Goal: Task Accomplishment & Management: Manage account settings

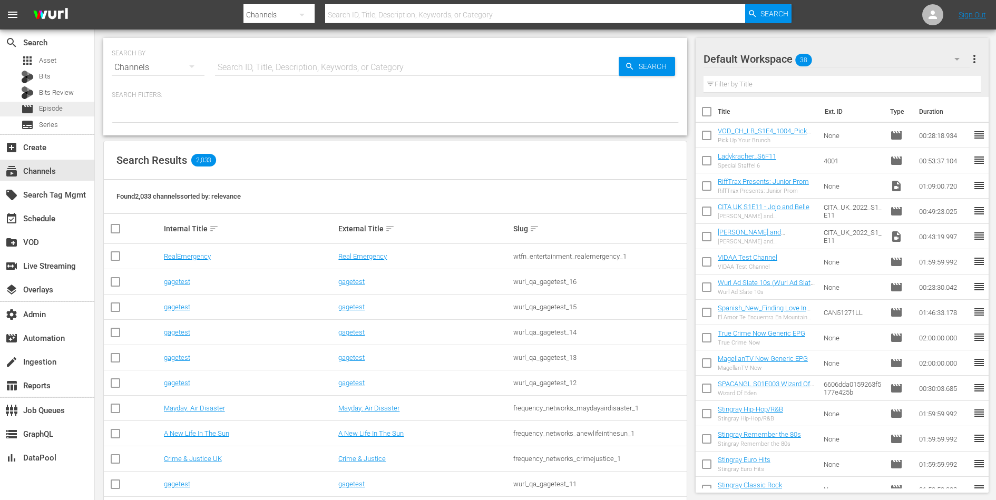
click at [52, 106] on span "Episode" at bounding box center [51, 108] width 24 height 11
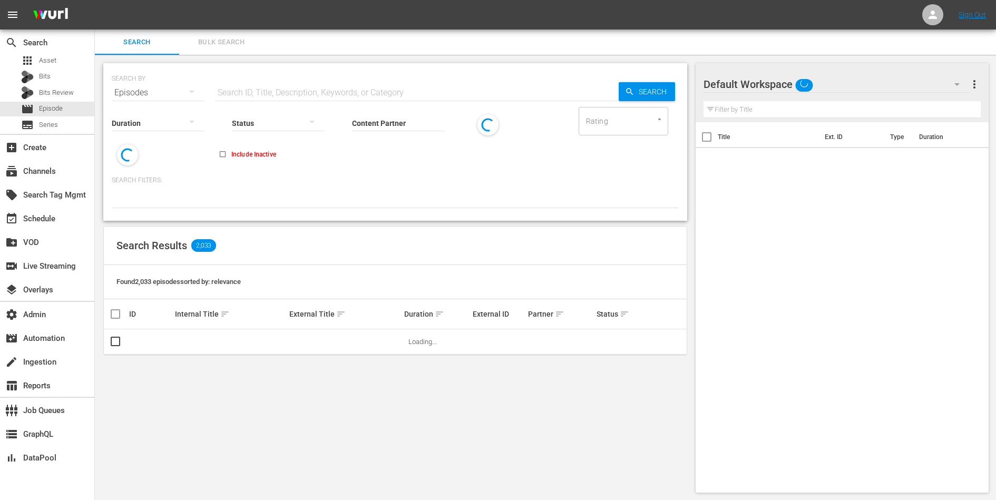
click at [258, 98] on div "Status" at bounding box center [278, 116] width 93 height 38
click at [266, 92] on input "text" at bounding box center [417, 92] width 404 height 25
paste input "49955082"
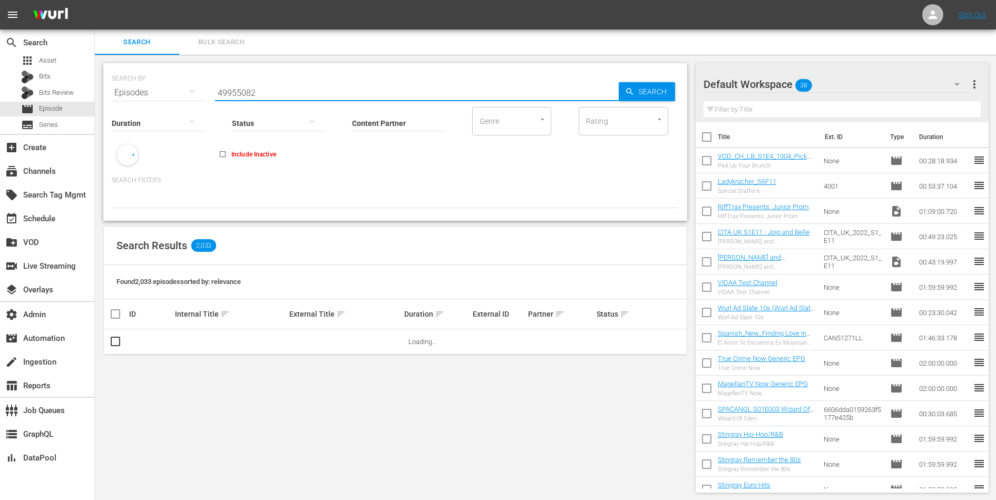
type input "49955082"
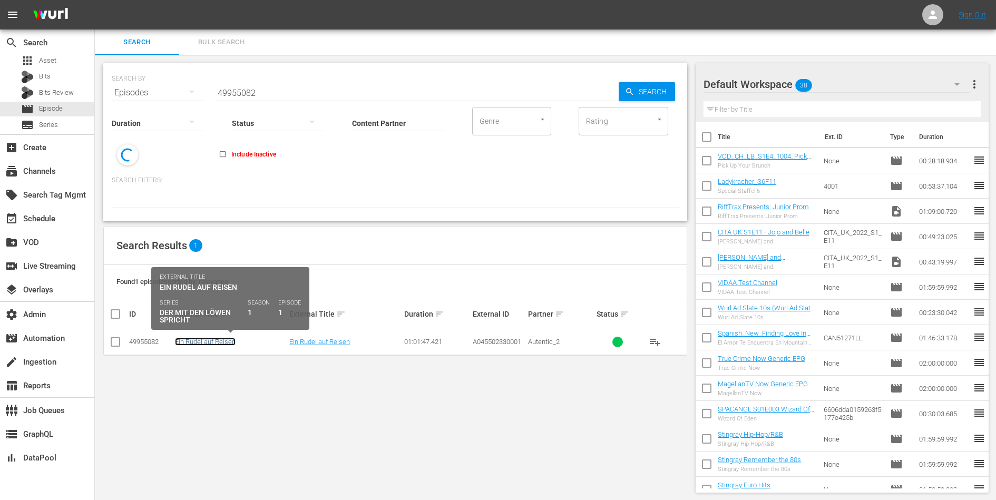
click at [197, 342] on link "Ein Rudel auf Reisen" at bounding box center [205, 342] width 61 height 8
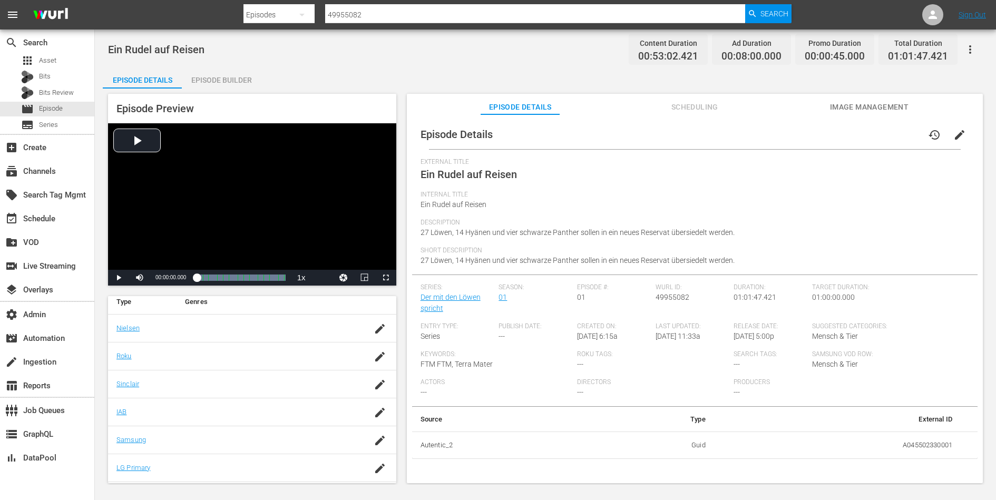
scroll to position [188, 0]
click at [878, 91] on div "Episode Preview Video Player is loading. Play Video Play Mute Current Time 00:0…" at bounding box center [545, 290] width 885 height 403
click at [877, 100] on button "Image Management" at bounding box center [868, 104] width 79 height 21
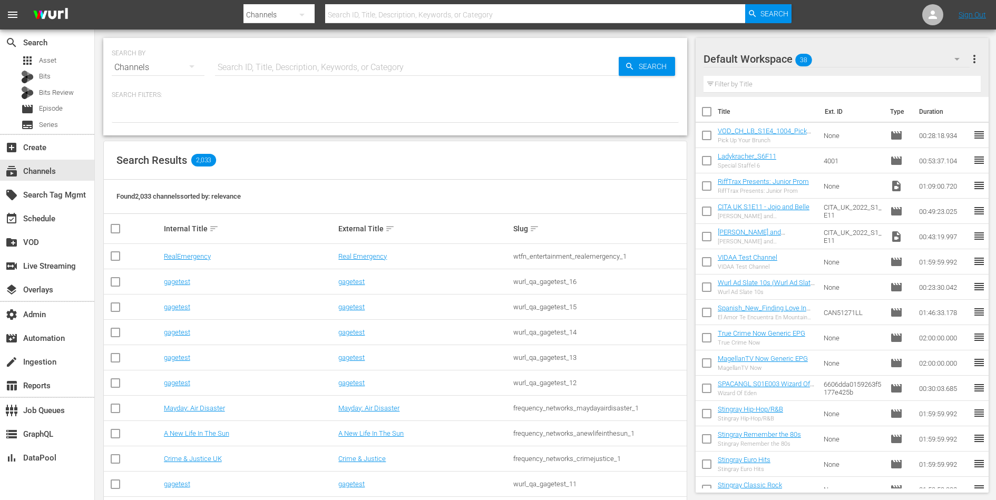
click at [431, 64] on input "text" at bounding box center [417, 67] width 404 height 25
type input "b"
type input "am"
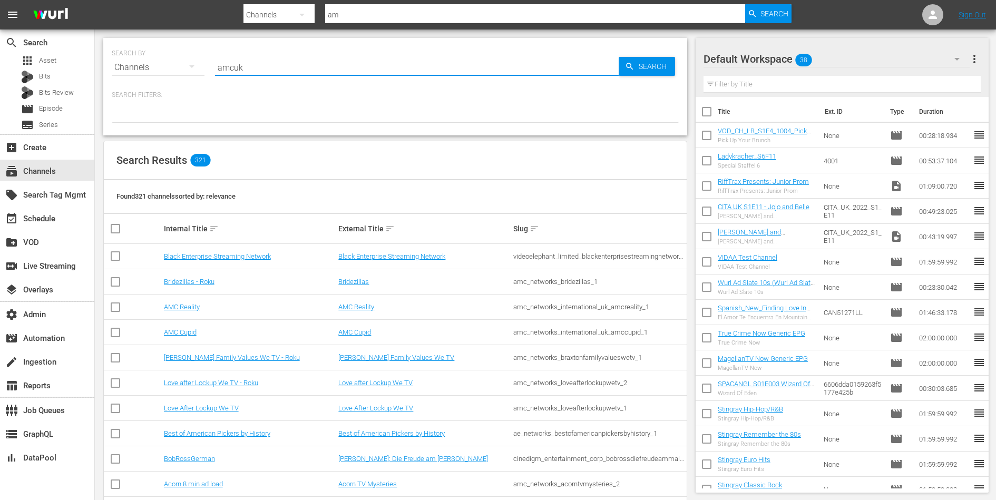
type input "amcuk"
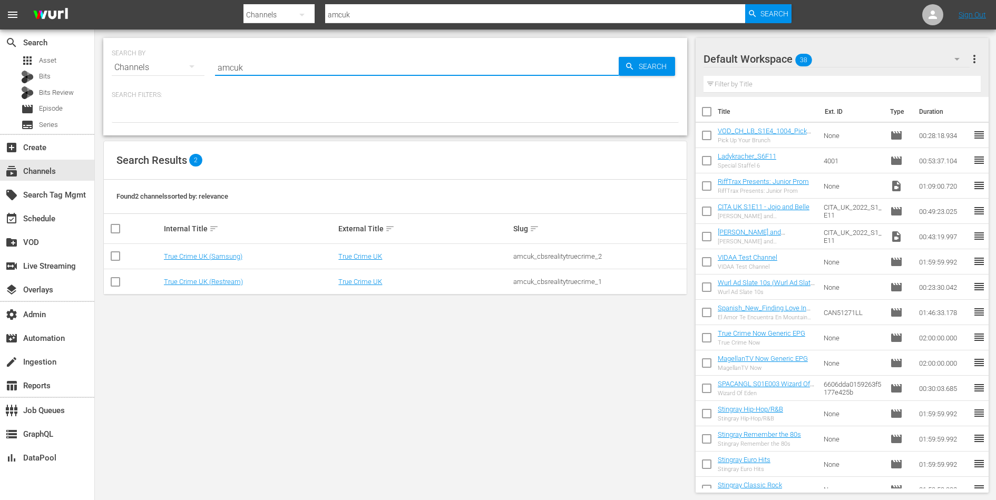
click at [374, 328] on div "SEARCH BY Search By Channels Search ID, Title, Description, Keywords, or Catego…" at bounding box center [395, 266] width 601 height 472
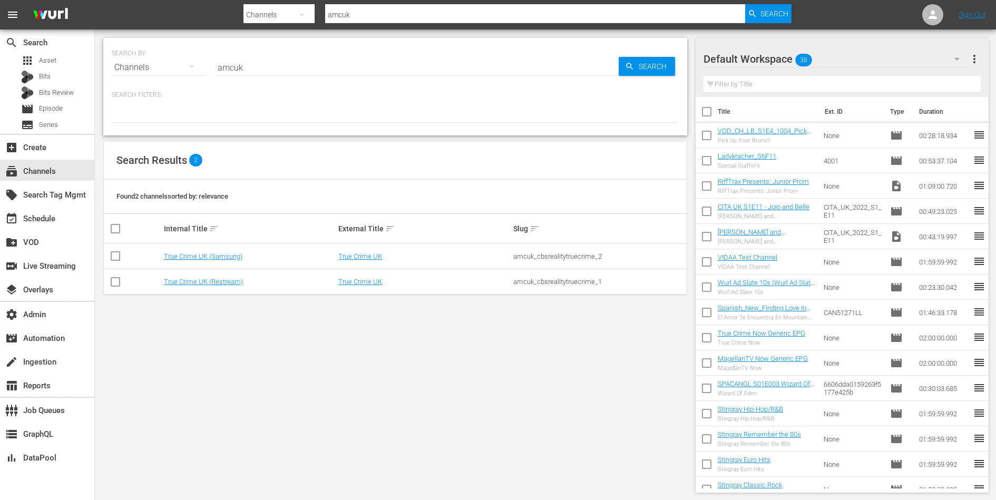
click at [243, 71] on input "amcuk" at bounding box center [417, 67] width 404 height 25
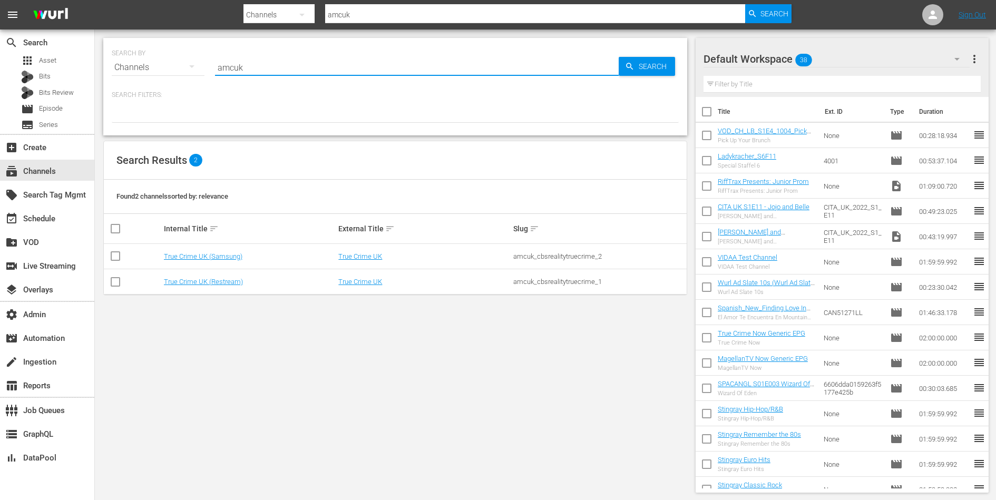
click at [243, 71] on input "amcuk" at bounding box center [417, 67] width 404 height 25
click at [577, 280] on div "amcuk_cbsrealitytruecrime_1" at bounding box center [599, 282] width 172 height 8
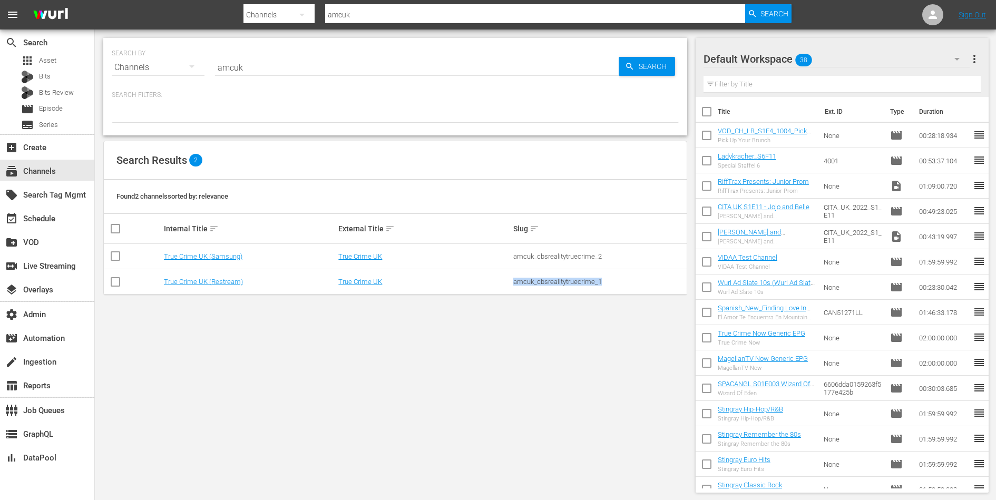
click at [577, 280] on div "amcuk_cbsrealitytruecrime_1" at bounding box center [599, 282] width 172 height 8
copy div "amcuk_cbsrealitytruecrime_1"
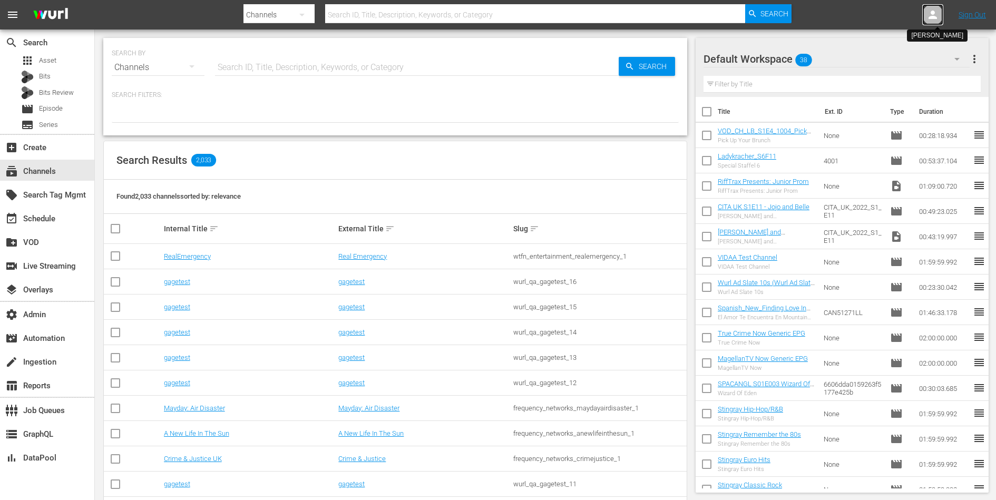
click at [936, 12] on icon at bounding box center [932, 14] width 13 height 13
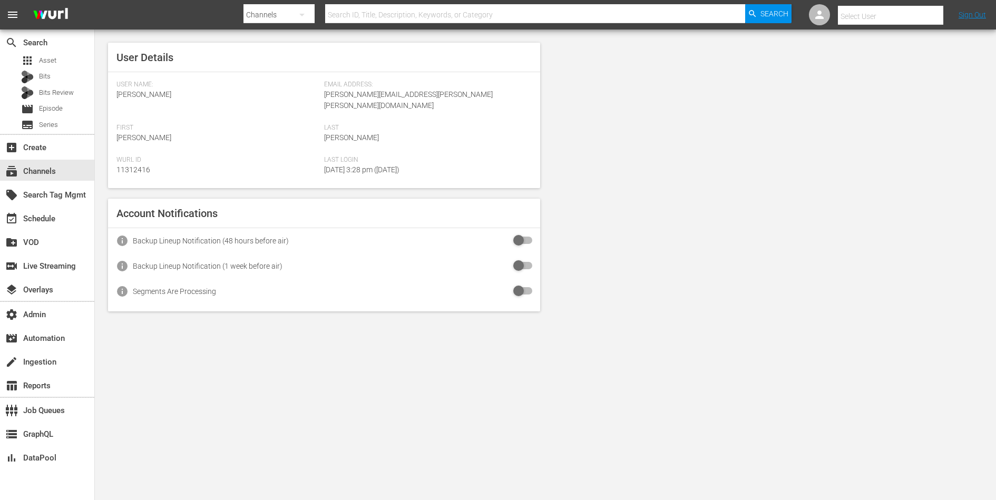
click at [903, 16] on input "text" at bounding box center [905, 16] width 135 height 25
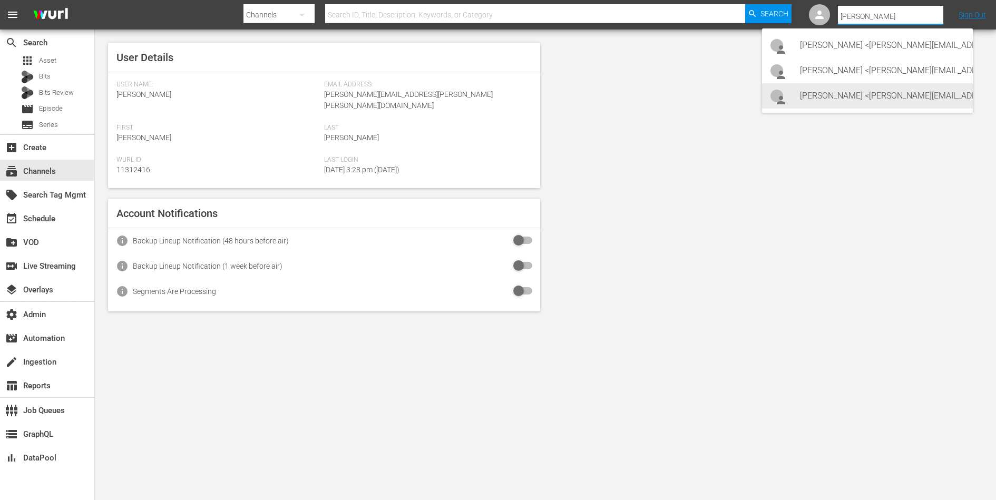
click at [865, 96] on div "Lars Frahm <lars@levelk.dk>" at bounding box center [882, 95] width 164 height 25
type input "Lars Frahm (11314798)"
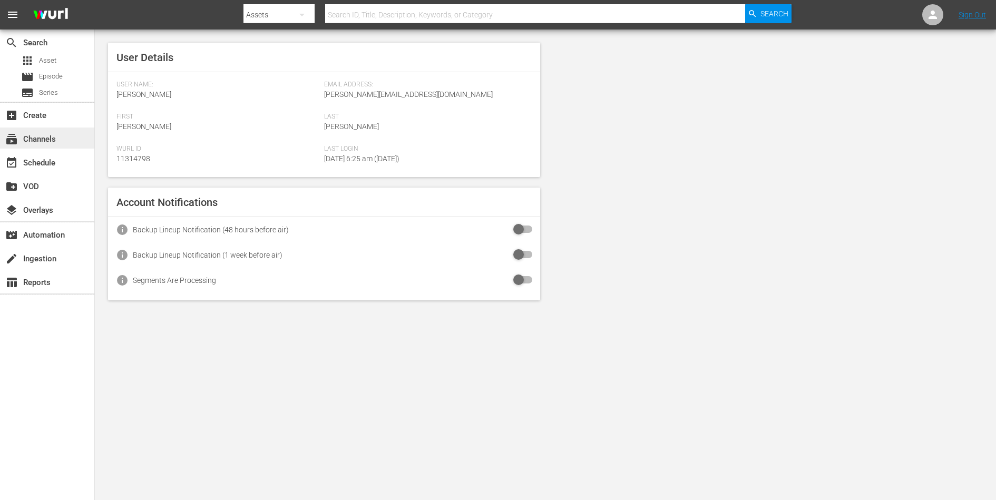
click at [51, 142] on div "subscriptions Channels" at bounding box center [29, 137] width 59 height 9
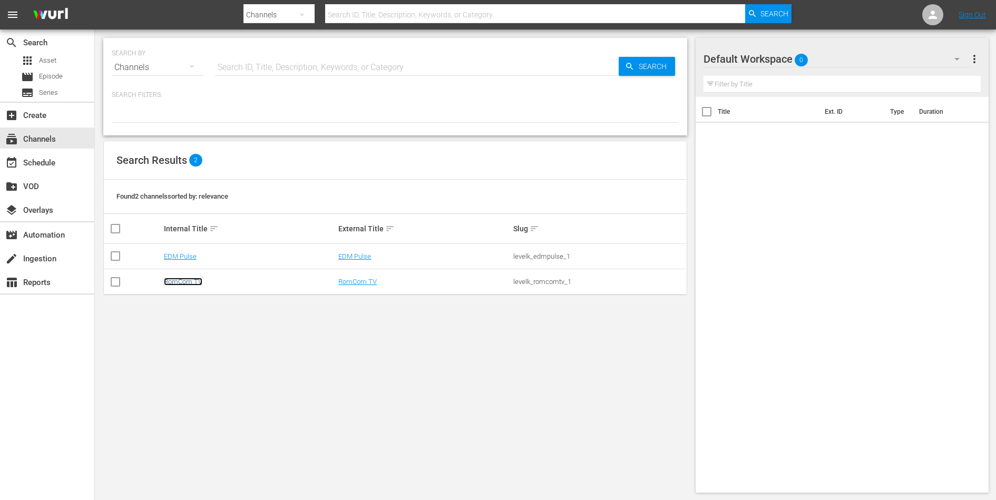
click at [180, 284] on link "RomCom TV" at bounding box center [183, 282] width 38 height 8
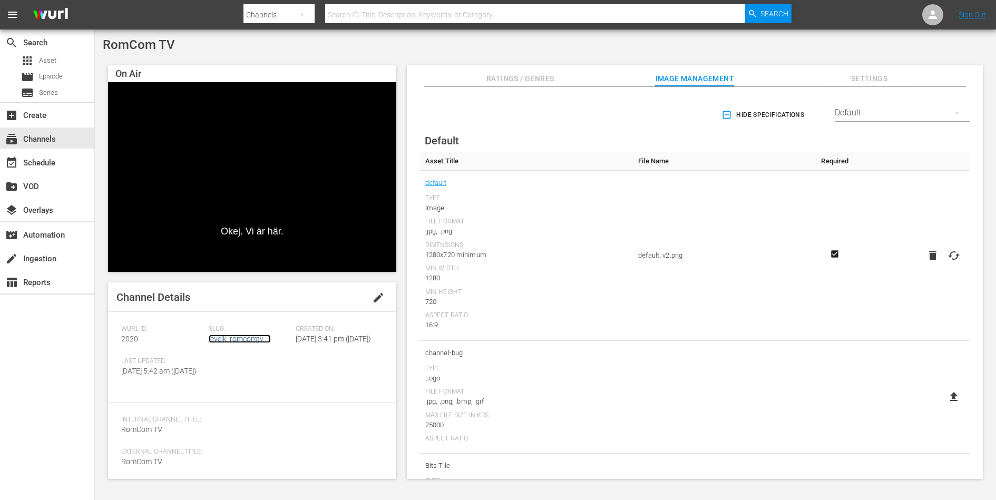
click at [255, 338] on link "levelk_romcomtv_1" at bounding box center [240, 339] width 62 height 8
click at [261, 338] on link "levelk_romcomtv_1" at bounding box center [240, 339] width 62 height 8
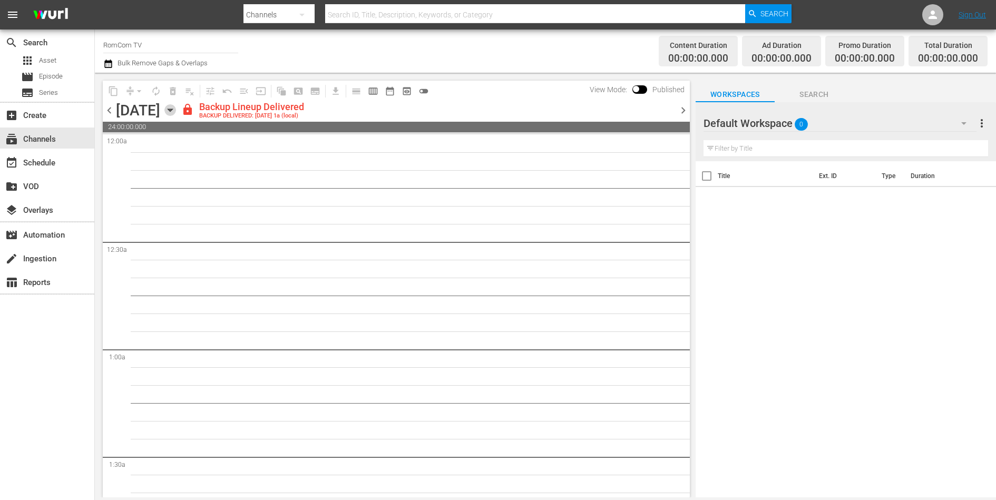
click at [176, 113] on icon "button" at bounding box center [170, 110] width 12 height 12
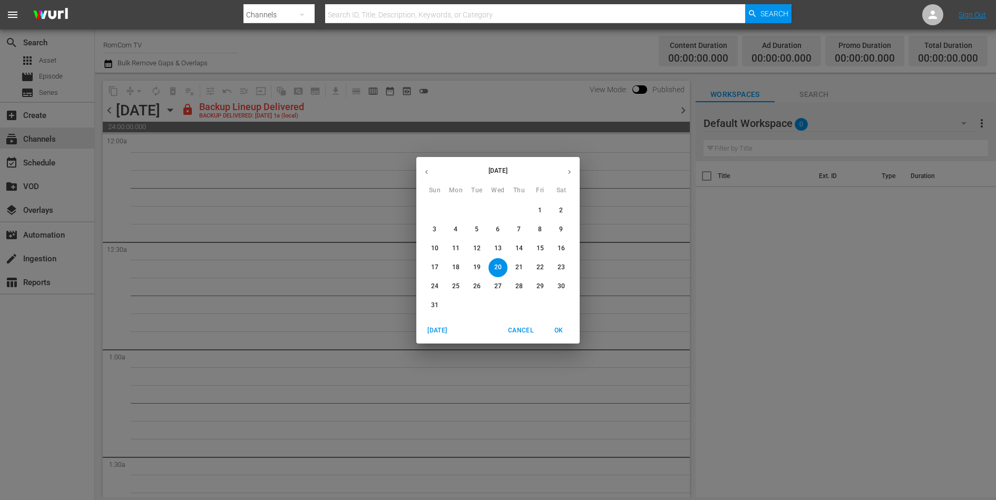
click at [567, 168] on icon "button" at bounding box center [569, 172] width 8 height 8
click at [527, 327] on span "Cancel" at bounding box center [520, 330] width 25 height 11
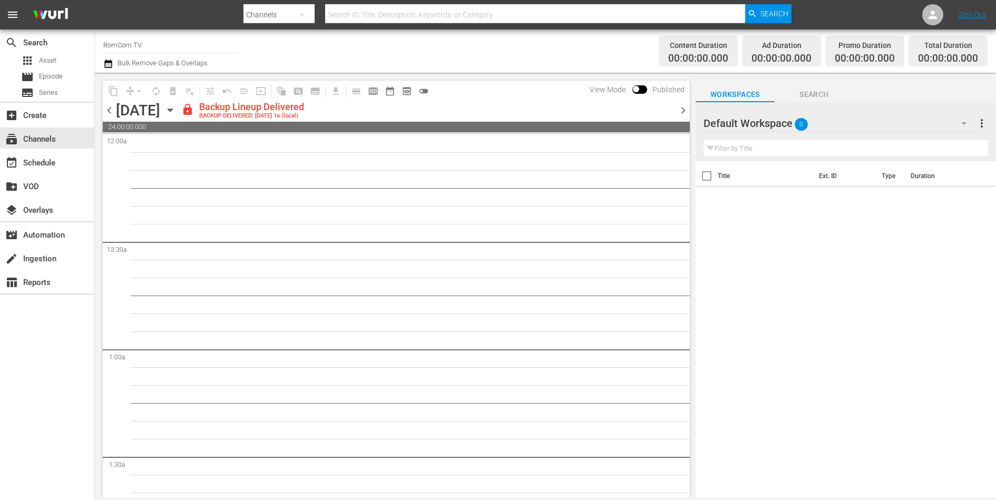
click at [683, 107] on span "chevron_right" at bounding box center [683, 110] width 13 height 13
click at [682, 107] on span "chevron_right" at bounding box center [683, 110] width 13 height 13
click at [680, 110] on span "chevron_right" at bounding box center [683, 110] width 13 height 13
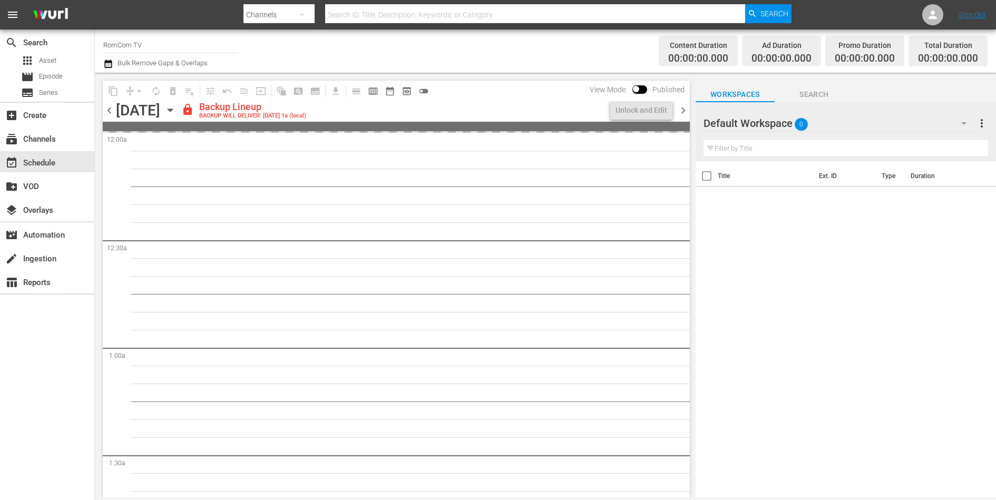
click at [680, 110] on span "chevron_right" at bounding box center [683, 110] width 13 height 13
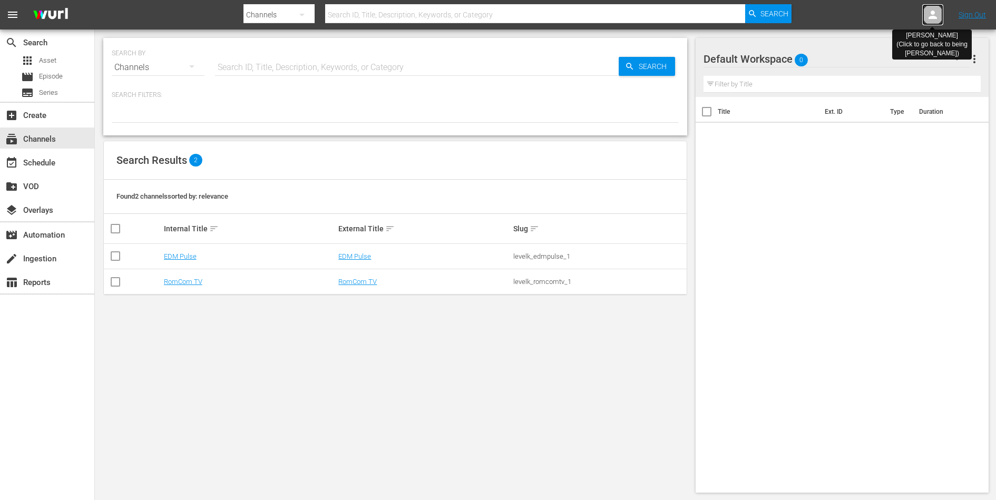
click at [934, 20] on icon at bounding box center [932, 14] width 13 height 13
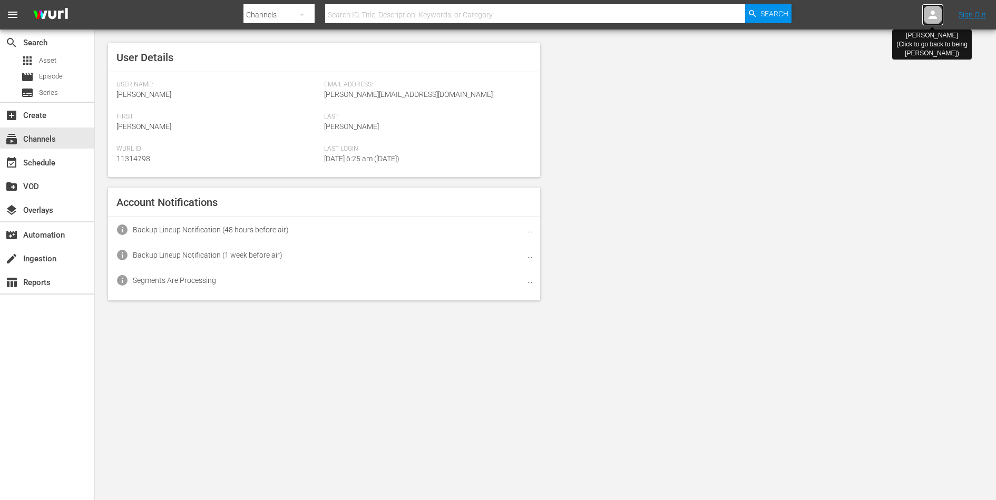
click at [934, 18] on icon at bounding box center [933, 15] width 8 height 8
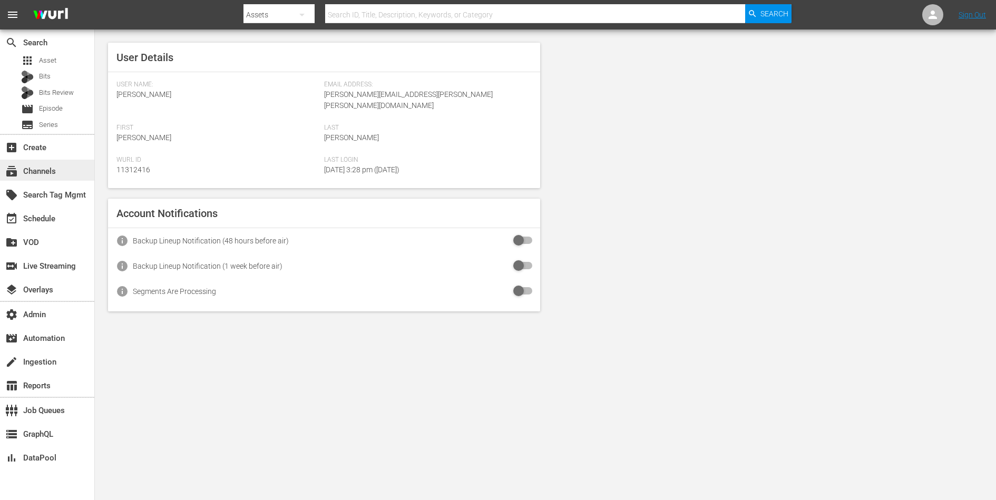
click at [41, 169] on div "subscriptions Channels" at bounding box center [29, 169] width 59 height 9
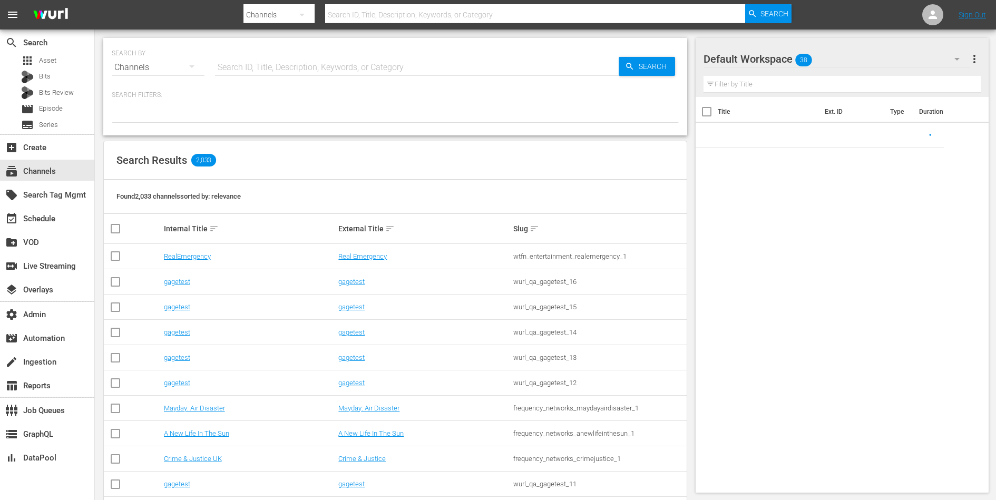
click at [237, 64] on input "text" at bounding box center [417, 67] width 404 height 25
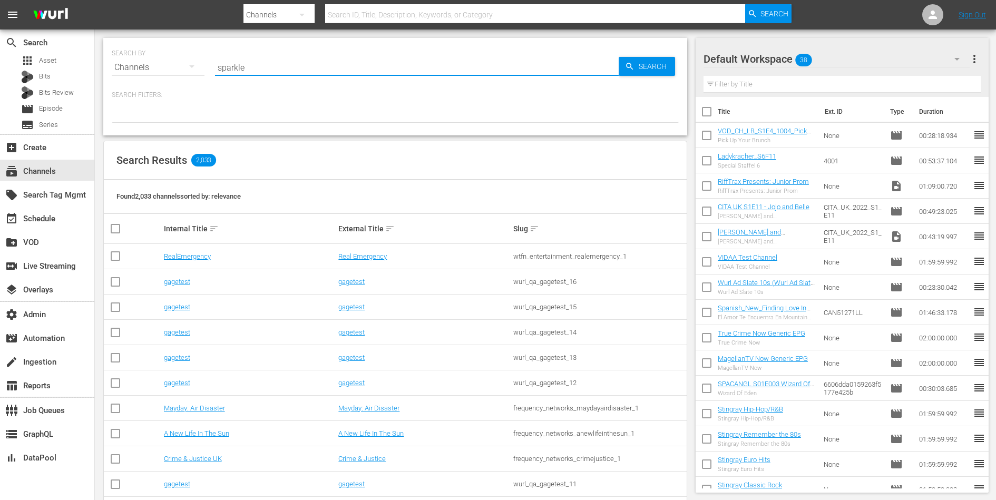
type input "sparkle"
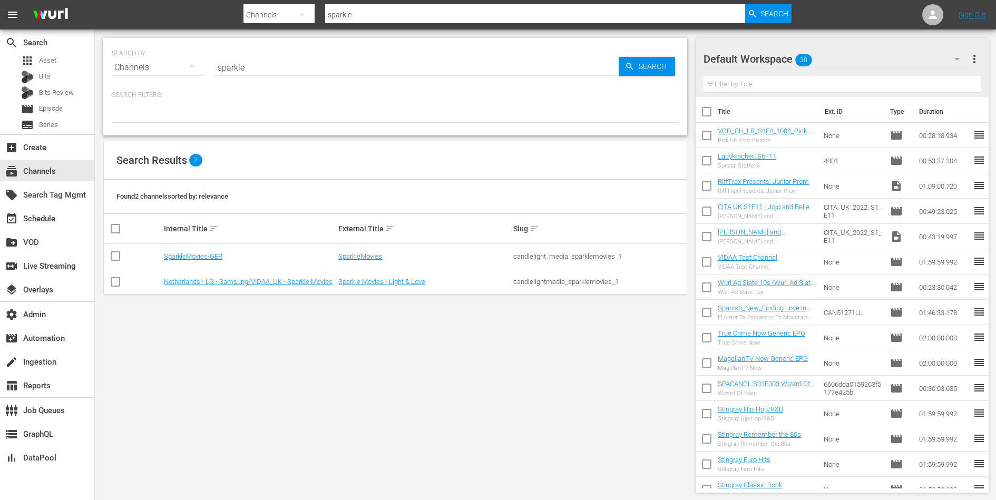
click at [180, 261] on td "SparkleMovies-GER" at bounding box center [249, 256] width 175 height 25
click at [181, 259] on link "SparkleMovies-GER" at bounding box center [193, 256] width 58 height 8
click at [188, 259] on link "SparkleMovies-GER" at bounding box center [193, 256] width 58 height 8
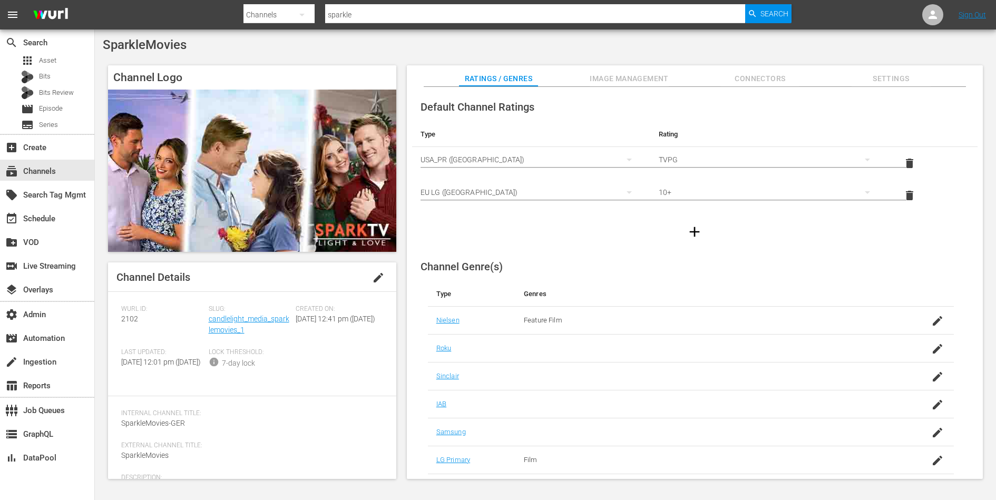
scroll to position [81, 0]
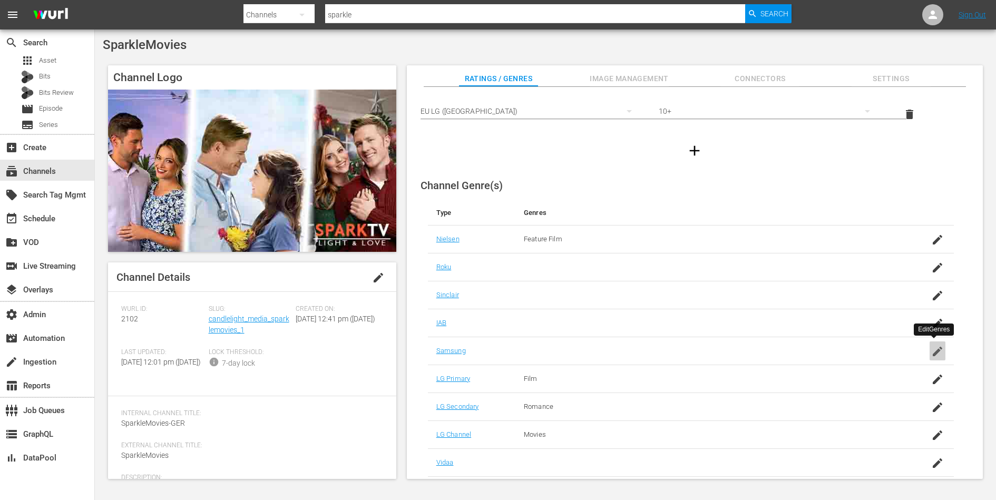
click at [933, 355] on icon "button" at bounding box center [937, 351] width 13 height 13
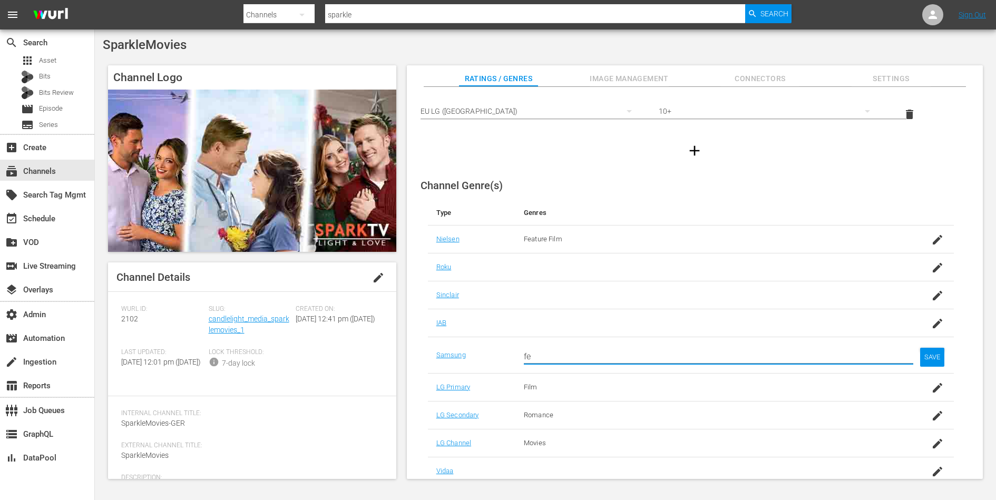
type input "f"
type input "m"
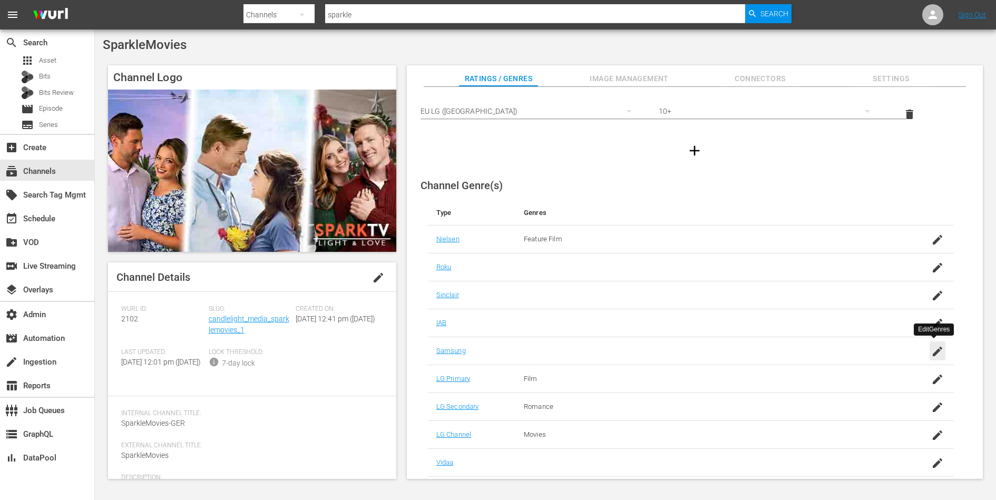
click at [934, 346] on icon "button" at bounding box center [937, 351] width 13 height 13
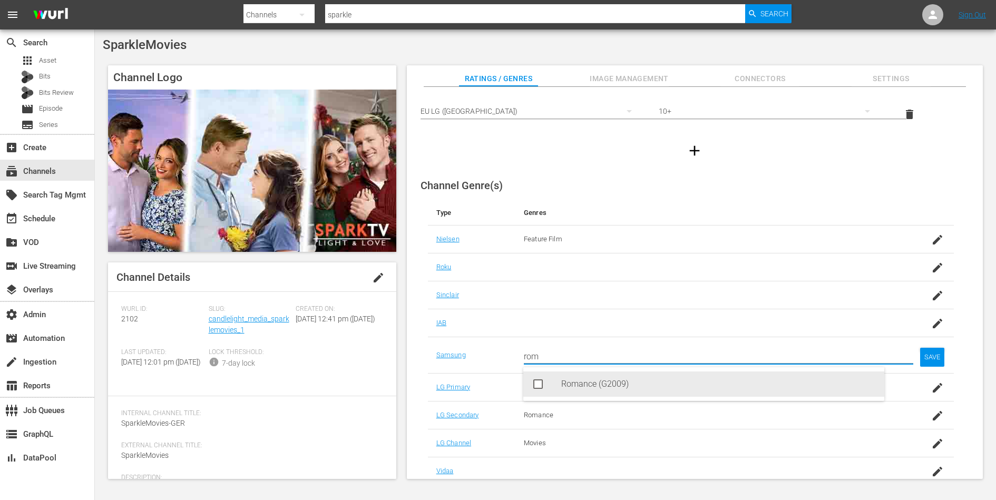
click at [791, 386] on div "Romance (G2009)" at bounding box center [718, 384] width 315 height 25
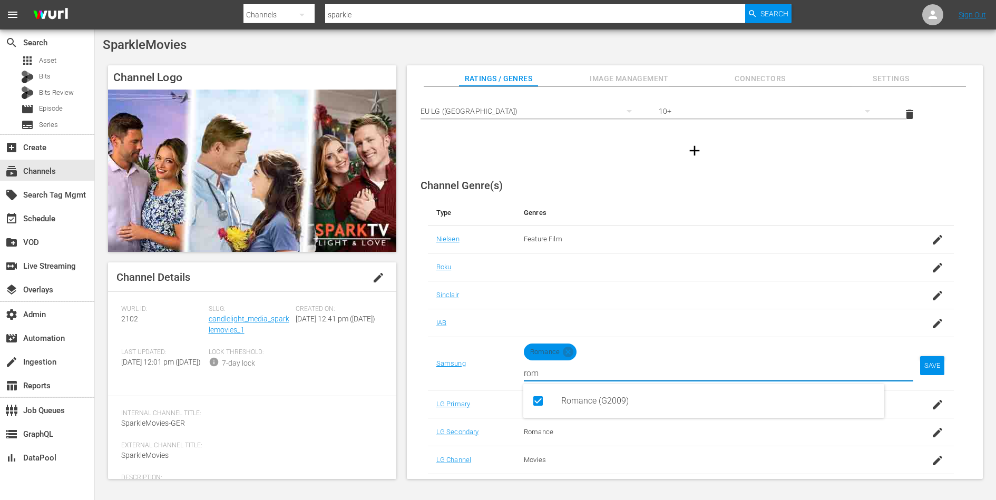
type input "rom"
click at [933, 363] on div "SAVE" at bounding box center [932, 365] width 24 height 19
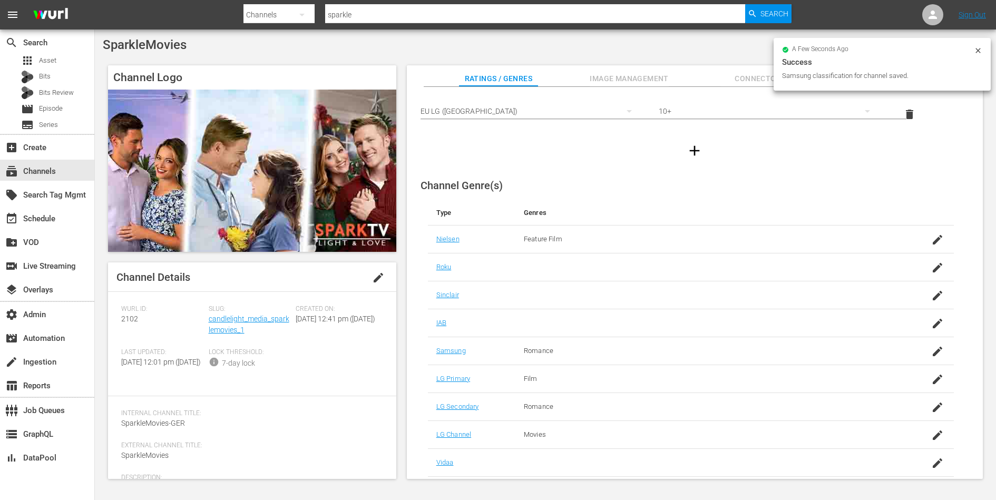
click at [632, 74] on span "Image Management" at bounding box center [629, 78] width 79 height 13
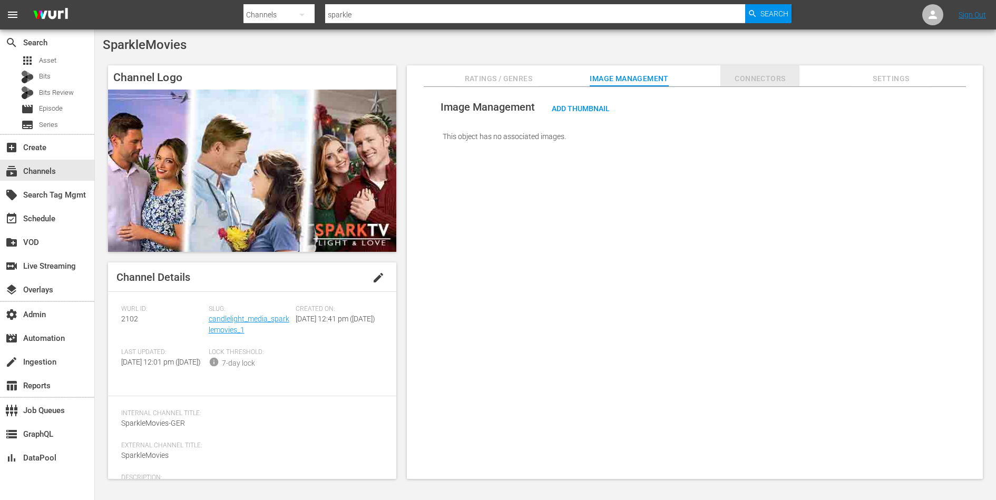
click at [765, 81] on span "Connectors" at bounding box center [759, 78] width 79 height 13
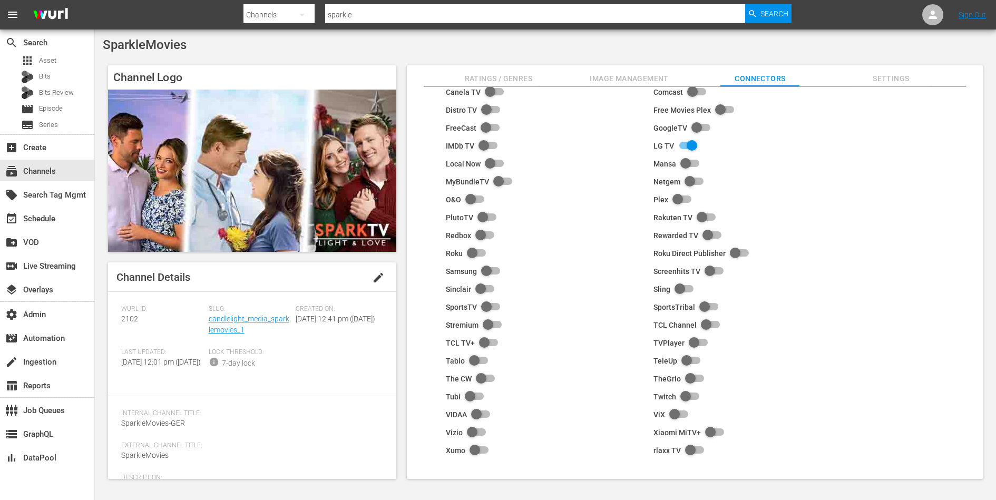
scroll to position [0, 0]
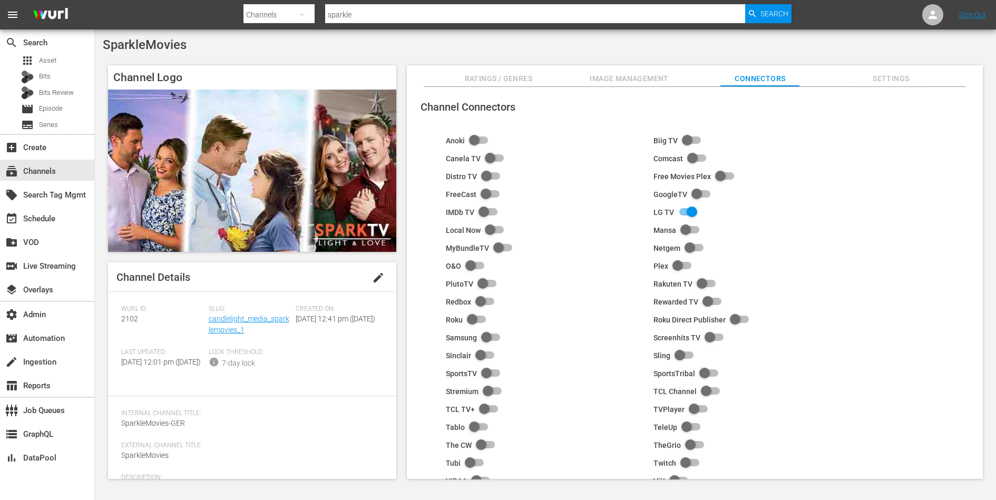
click at [880, 73] on span "Settings" at bounding box center [891, 78] width 79 height 13
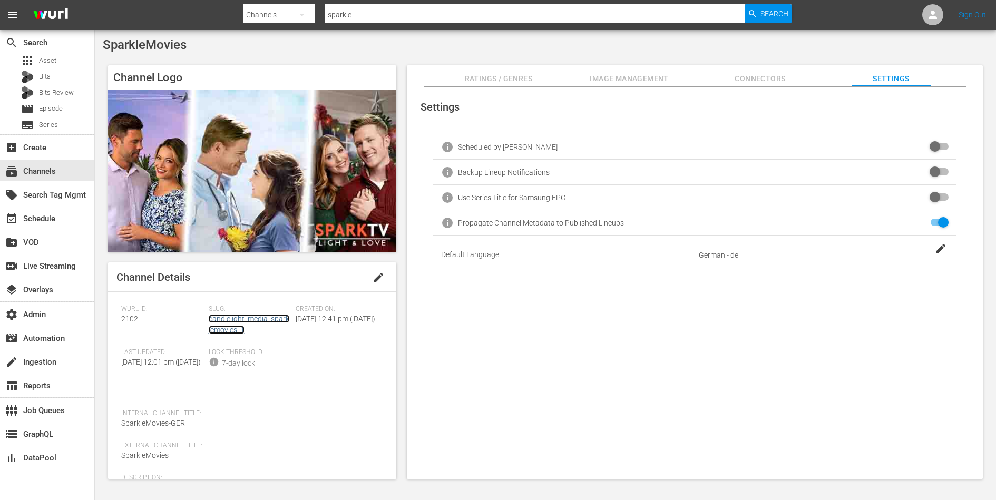
click at [229, 321] on link "candlelight_media_sparklemovies_1" at bounding box center [249, 324] width 81 height 19
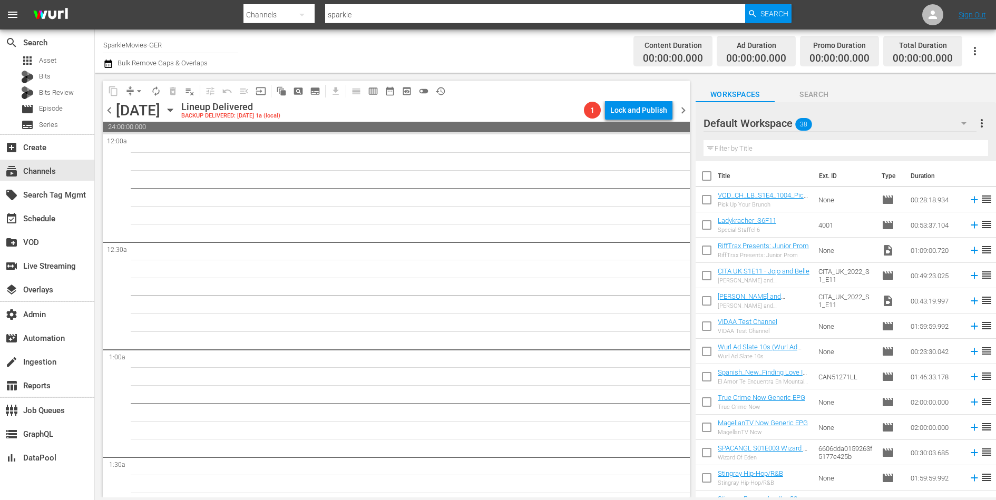
click at [404, 87] on span "preview_outlined" at bounding box center [407, 91] width 11 height 11
